Goal: Task Accomplishment & Management: Manage account settings

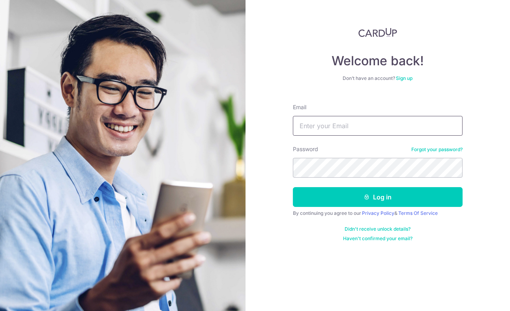
click at [380, 124] on input "Email" at bounding box center [378, 126] width 170 height 20
type input "[EMAIL_ADDRESS][DOMAIN_NAME]"
click at [293, 187] on button "Log in" at bounding box center [378, 197] width 170 height 20
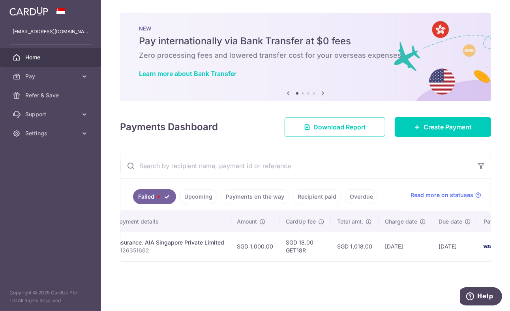
scroll to position [0, 194]
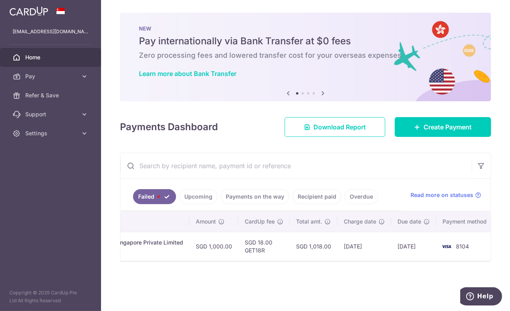
click at [342, 247] on td "[DATE]" at bounding box center [365, 245] width 54 height 29
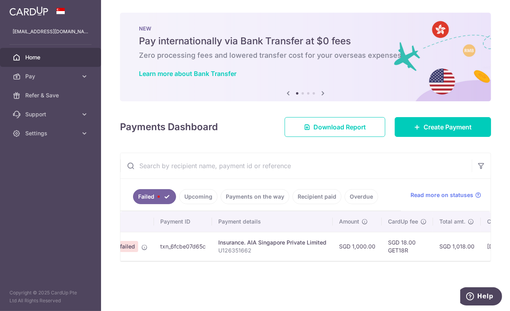
scroll to position [0, 0]
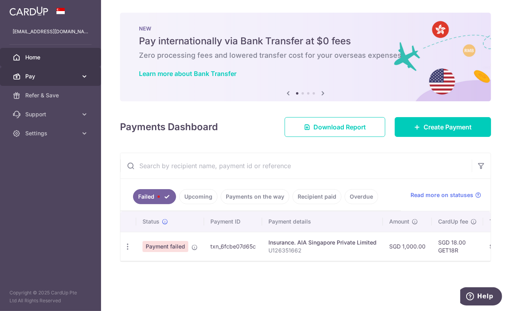
click at [72, 80] on link "Pay" at bounding box center [50, 76] width 101 height 19
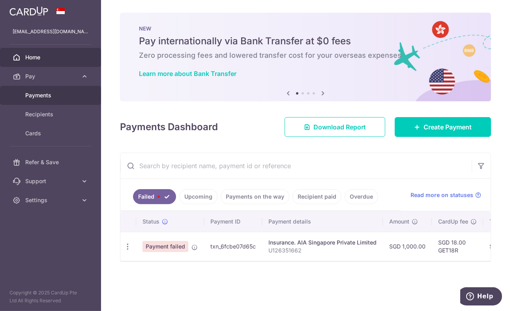
click at [51, 94] on span "Payments" at bounding box center [51, 95] width 52 height 8
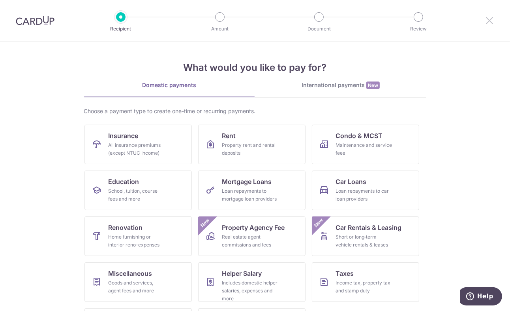
click at [493, 24] on icon at bounding box center [489, 20] width 9 height 10
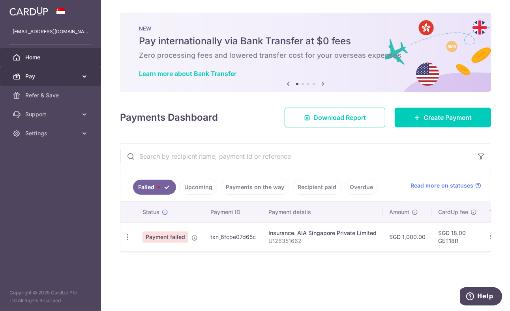
click at [74, 74] on span "Pay" at bounding box center [51, 76] width 52 height 8
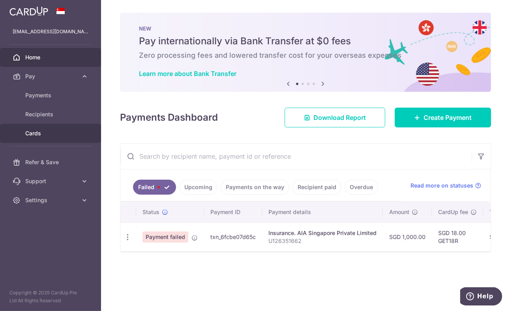
click at [51, 140] on link "Cards" at bounding box center [50, 133] width 101 height 19
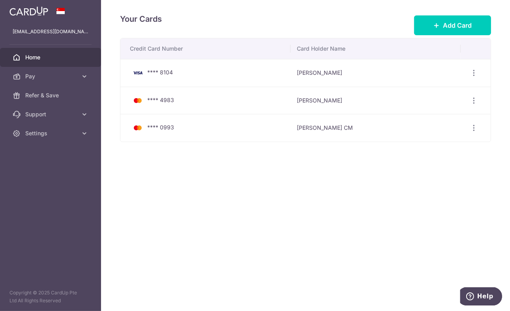
click at [56, 63] on link "Home" at bounding box center [50, 57] width 101 height 19
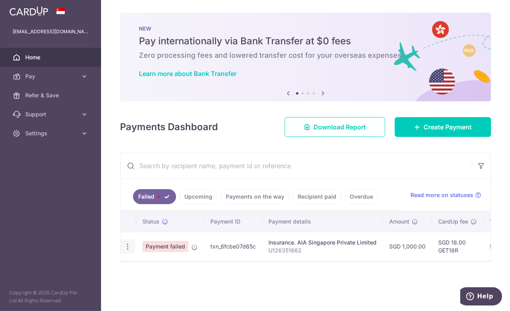
click at [127, 248] on icon "button" at bounding box center [128, 246] width 8 height 8
click at [166, 272] on link "Update payment" at bounding box center [162, 267] width 82 height 19
radio input "true"
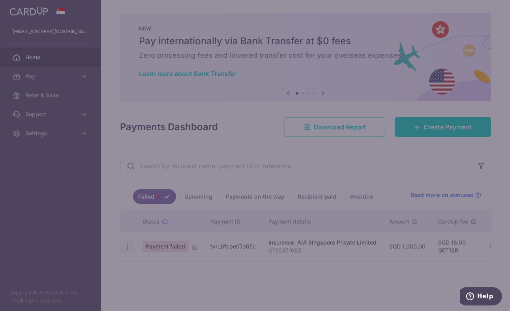
type input "1,000.00"
type input "U126351662"
type input "GET18R"
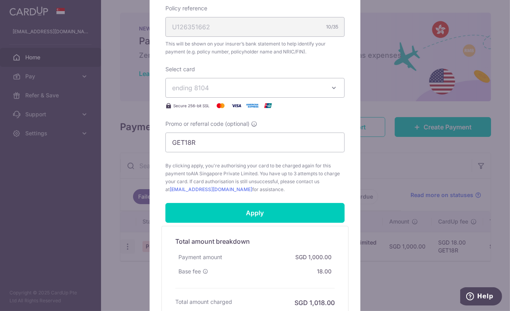
scroll to position [290, 0]
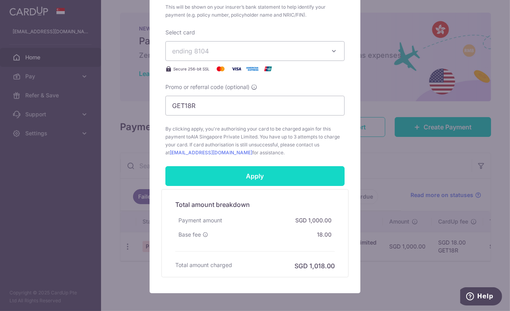
click at [312, 178] on input "Apply" at bounding box center [255, 176] width 179 height 20
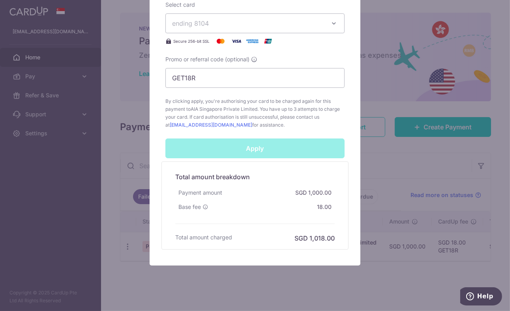
scroll to position [326, 0]
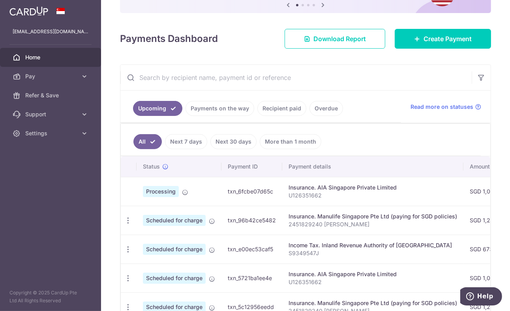
click at [188, 193] on icon at bounding box center [185, 192] width 6 height 6
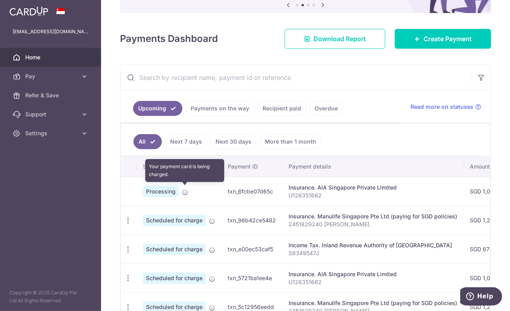
click at [208, 195] on td "Processing Your payment card is being charged." at bounding box center [179, 191] width 85 height 29
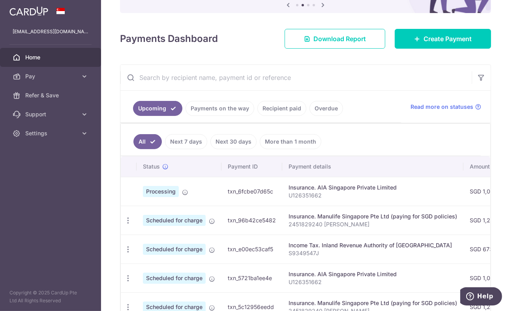
click at [222, 113] on link "Payments on the way" at bounding box center [220, 108] width 69 height 15
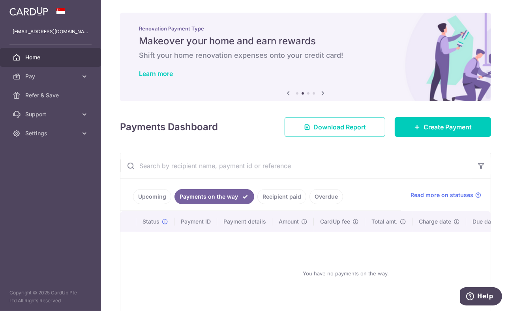
click at [150, 201] on link "Upcoming" at bounding box center [152, 196] width 38 height 15
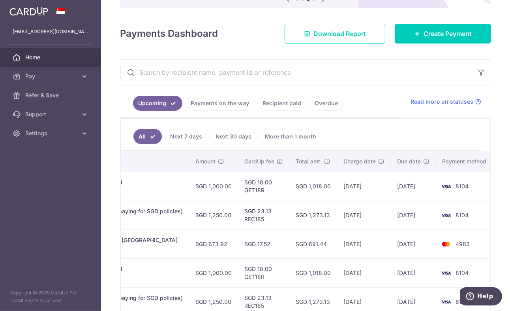
scroll to position [260, 0]
